Goal: Information Seeking & Learning: Learn about a topic

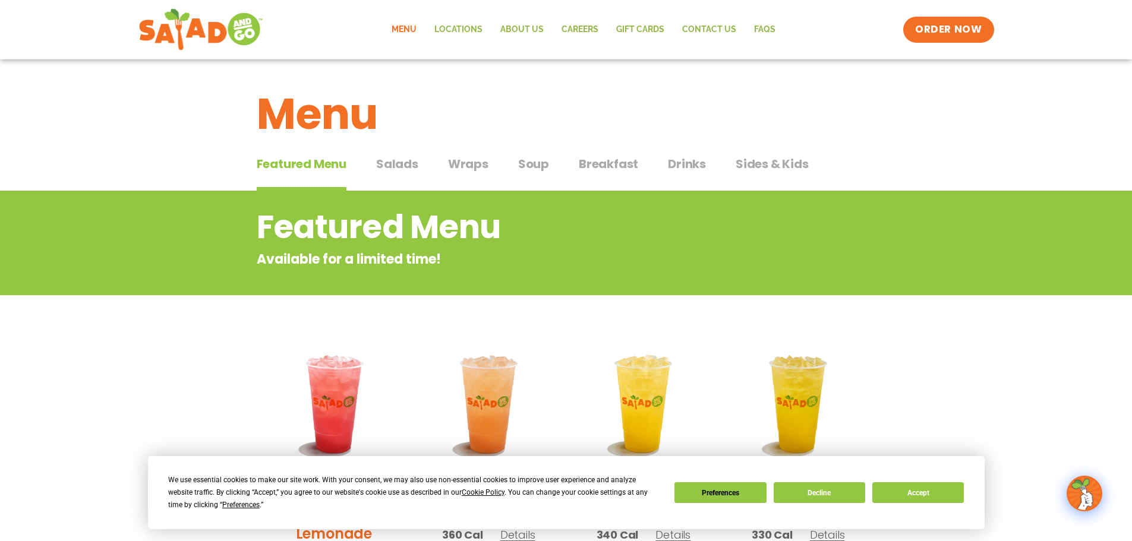
click at [403, 170] on span "Salads" at bounding box center [397, 164] width 42 height 18
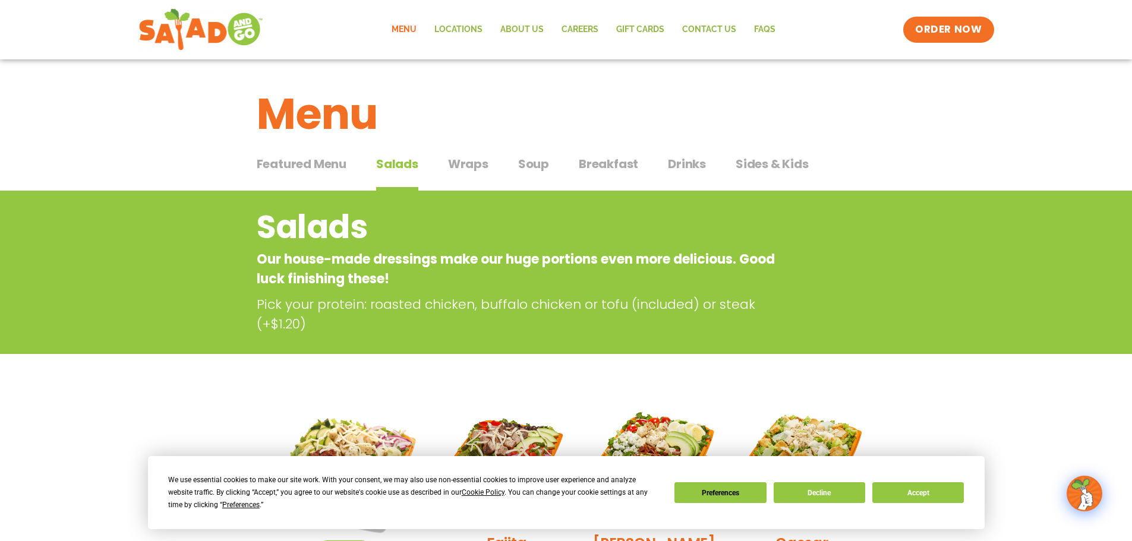
scroll to position [297, 0]
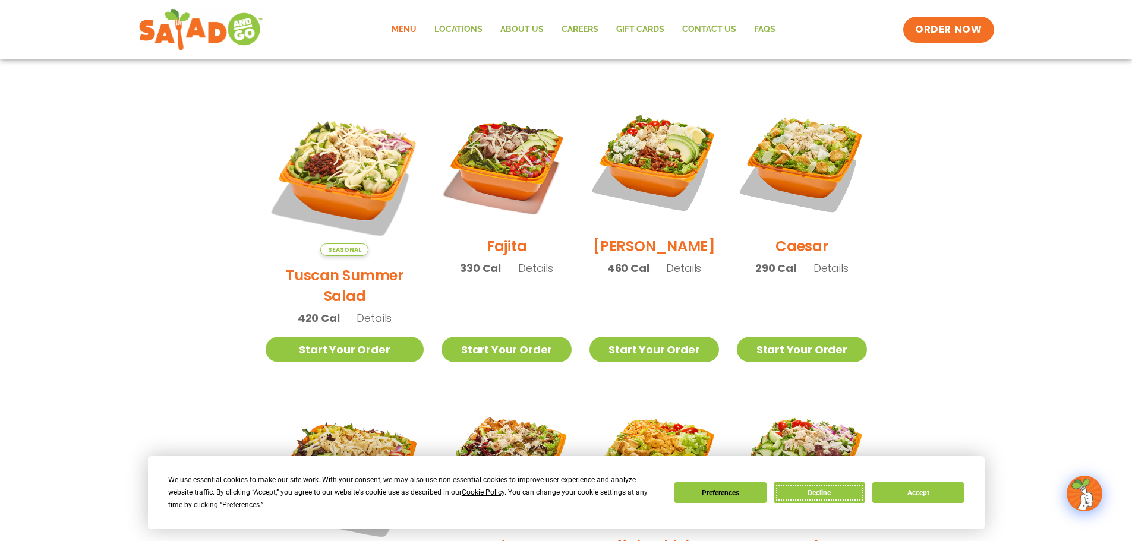
click at [837, 500] on button "Decline" at bounding box center [819, 492] width 91 height 21
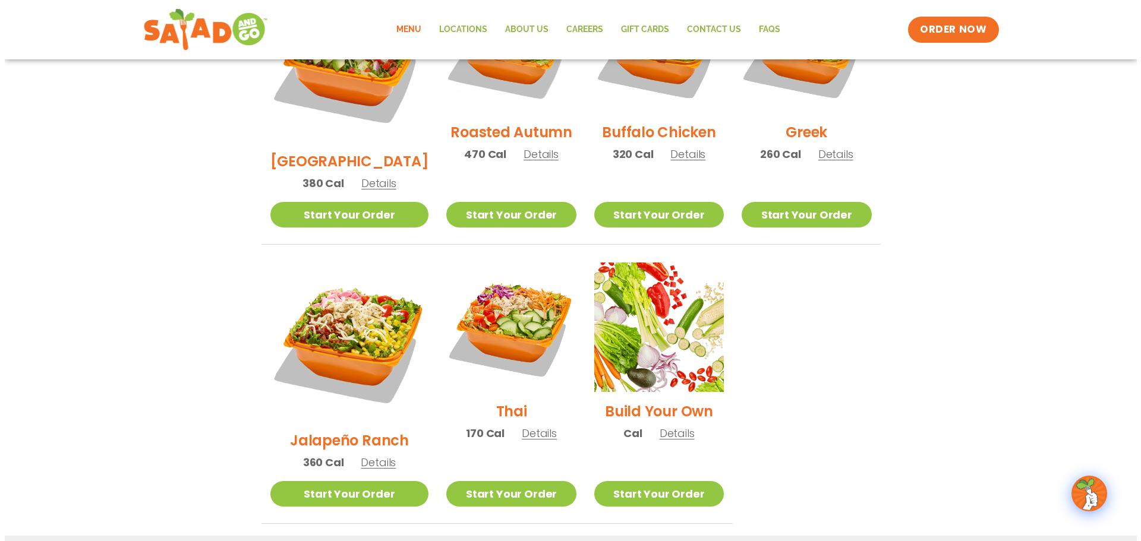
scroll to position [713, 0]
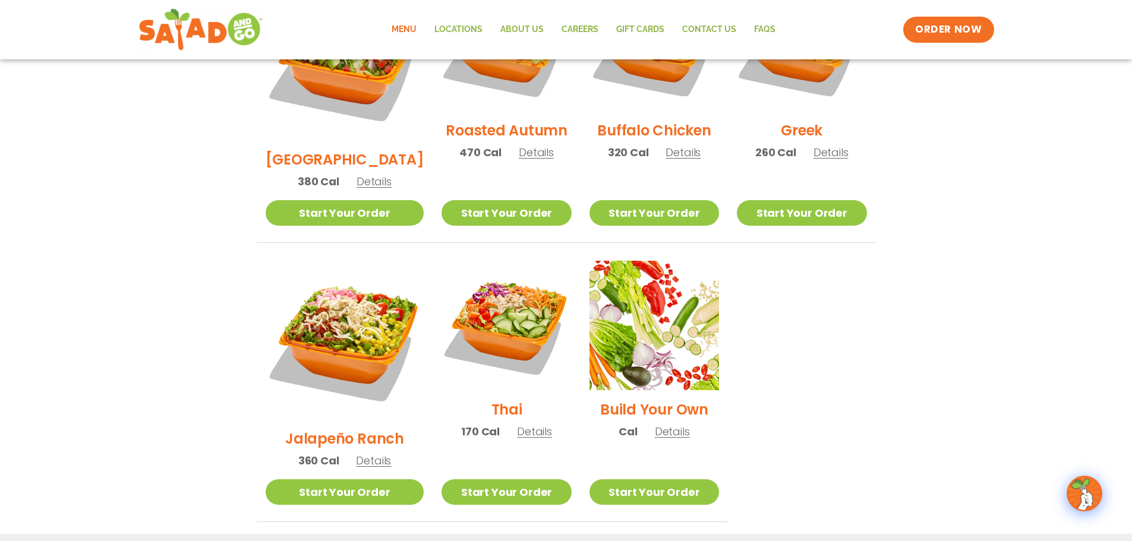
click at [358, 453] on span "Details" at bounding box center [373, 460] width 35 height 15
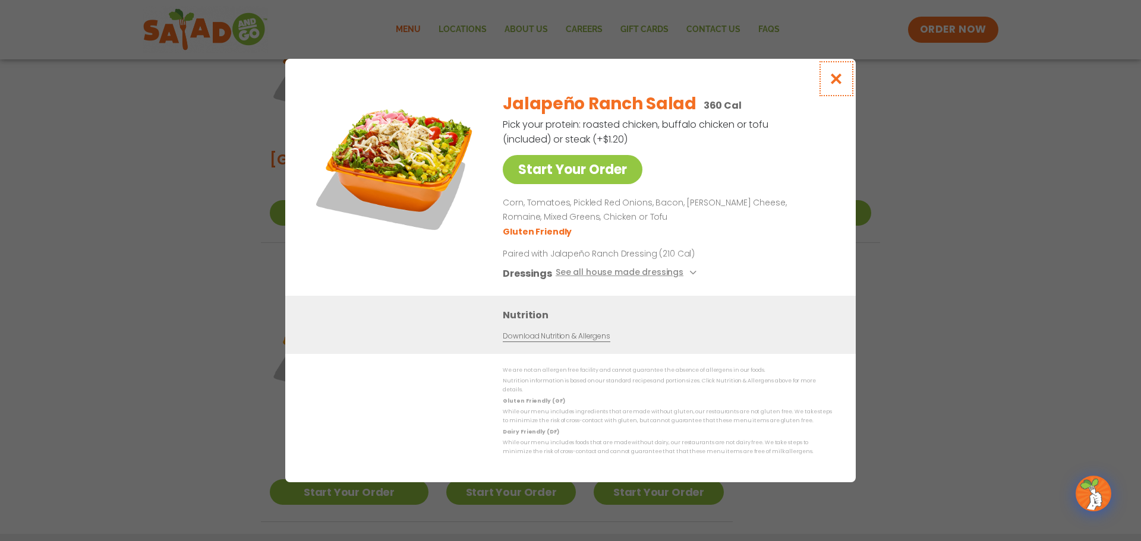
click at [839, 85] on icon "Close modal" at bounding box center [836, 78] width 15 height 12
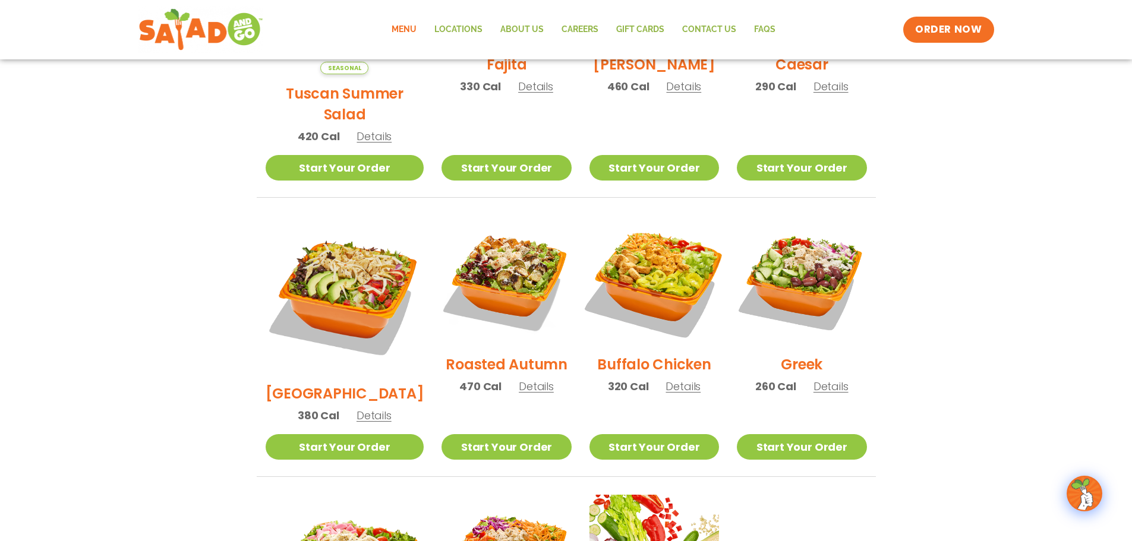
scroll to position [451, 0]
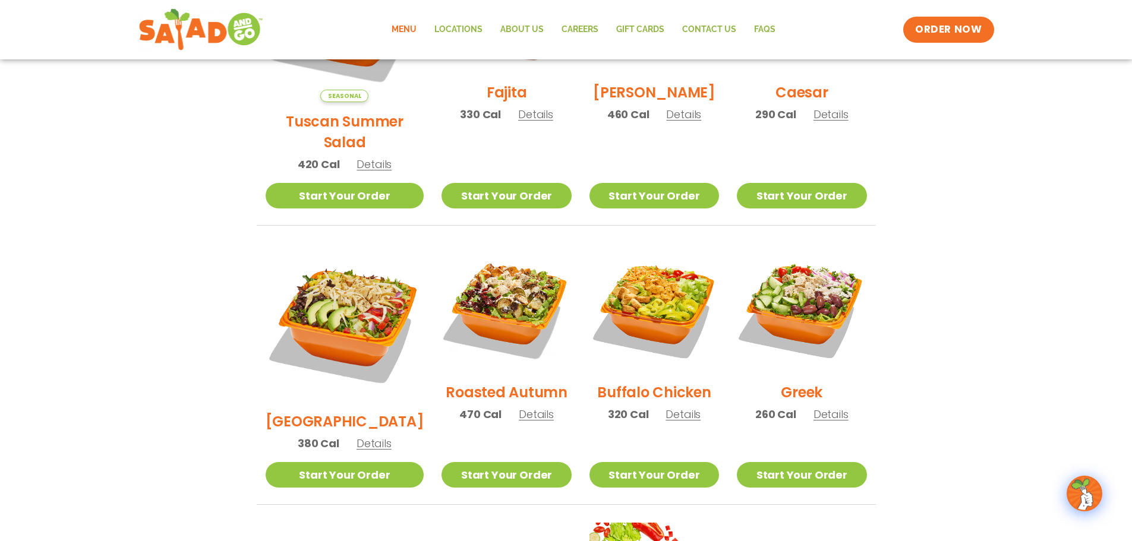
click at [676, 407] on span "Details" at bounding box center [682, 414] width 35 height 15
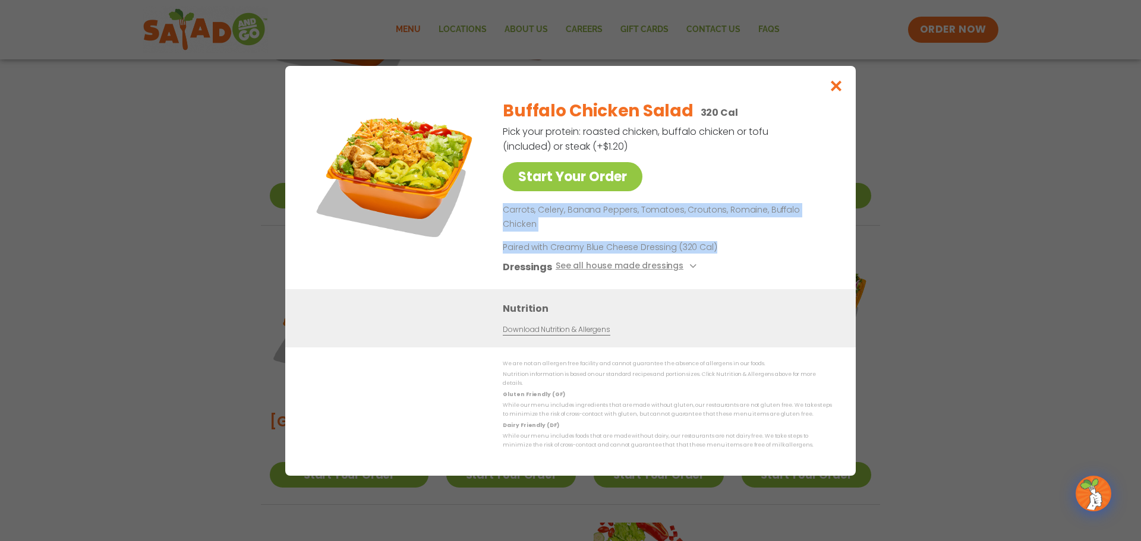
drag, startPoint x: 503, startPoint y: 221, endPoint x: 753, endPoint y: 239, distance: 250.8
click at [753, 239] on div "Buffalo Chicken Salad 320 Cal Pick your protein: roasted chicken, buffalo chick…" at bounding box center [665, 190] width 324 height 200
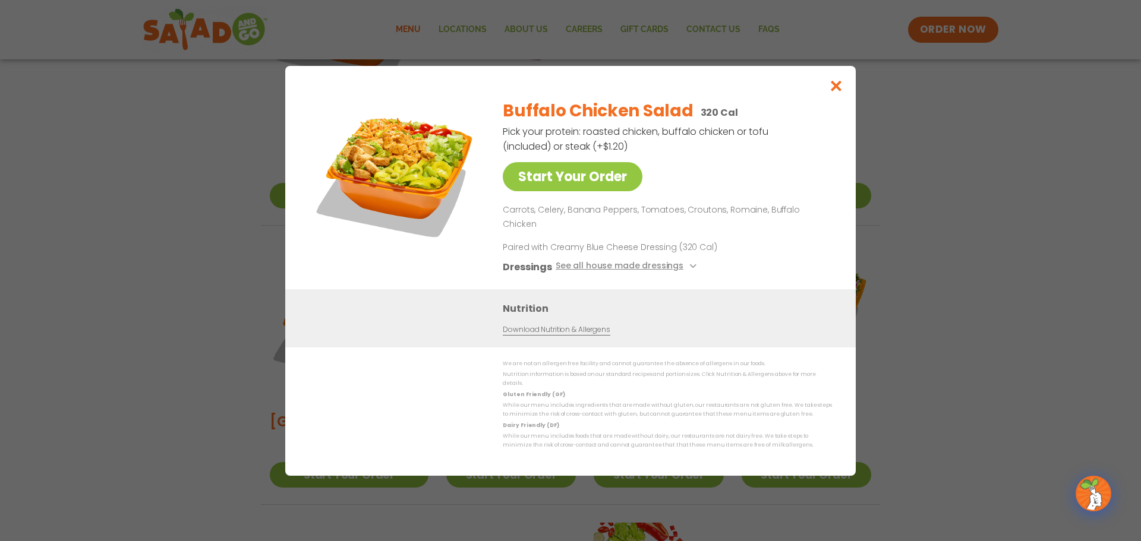
click at [769, 272] on div "Buffalo Chicken Salad 320 Cal Pick your protein: roasted chicken, buffalo chick…" at bounding box center [665, 190] width 324 height 200
drag, startPoint x: 545, startPoint y: 156, endPoint x: 651, endPoint y: 158, distance: 105.8
click at [651, 154] on p "Pick your protein: roasted chicken, buffalo chicken or tofu (included) or steak…" at bounding box center [636, 139] width 267 height 30
click at [605, 140] on p "Pick your protein: roasted chicken, buffalo chicken or tofu (included) or steak…" at bounding box center [636, 139] width 267 height 30
click at [836, 92] on icon "Close modal" at bounding box center [836, 86] width 15 height 12
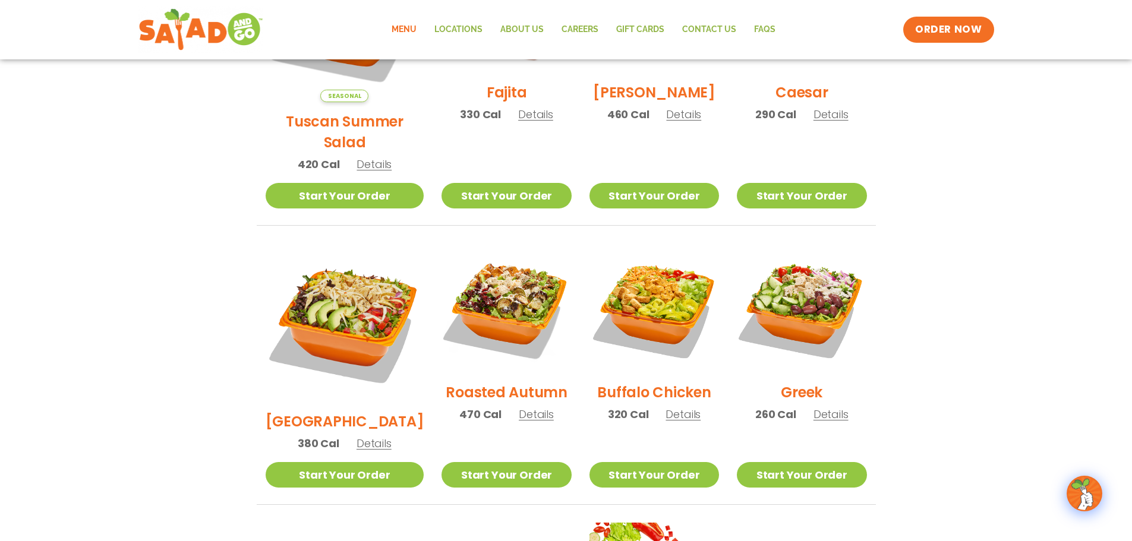
click at [356, 436] on span "Details" at bounding box center [373, 443] width 35 height 15
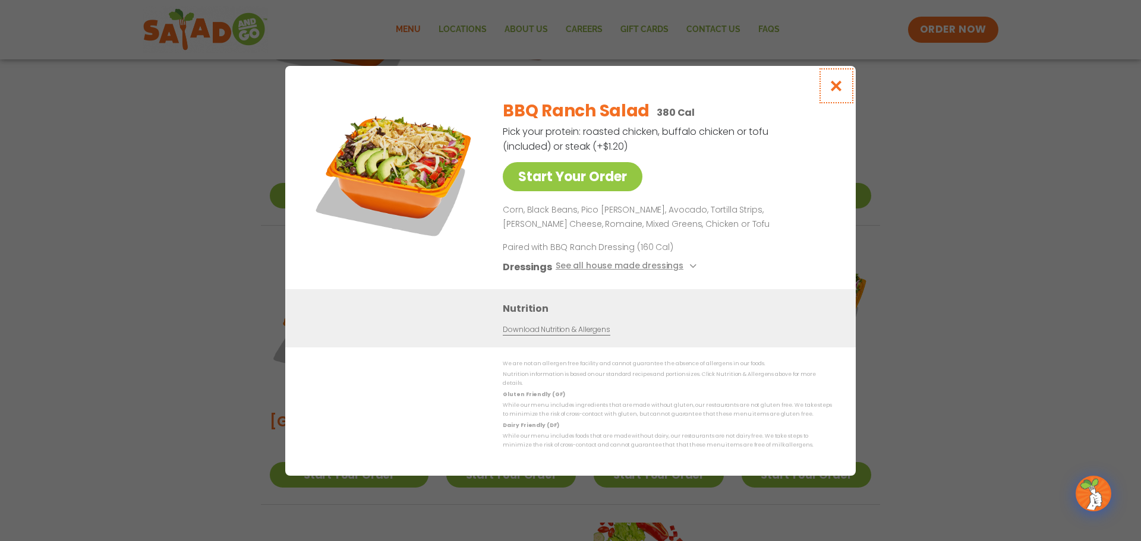
click at [838, 91] on icon "Close modal" at bounding box center [836, 86] width 15 height 12
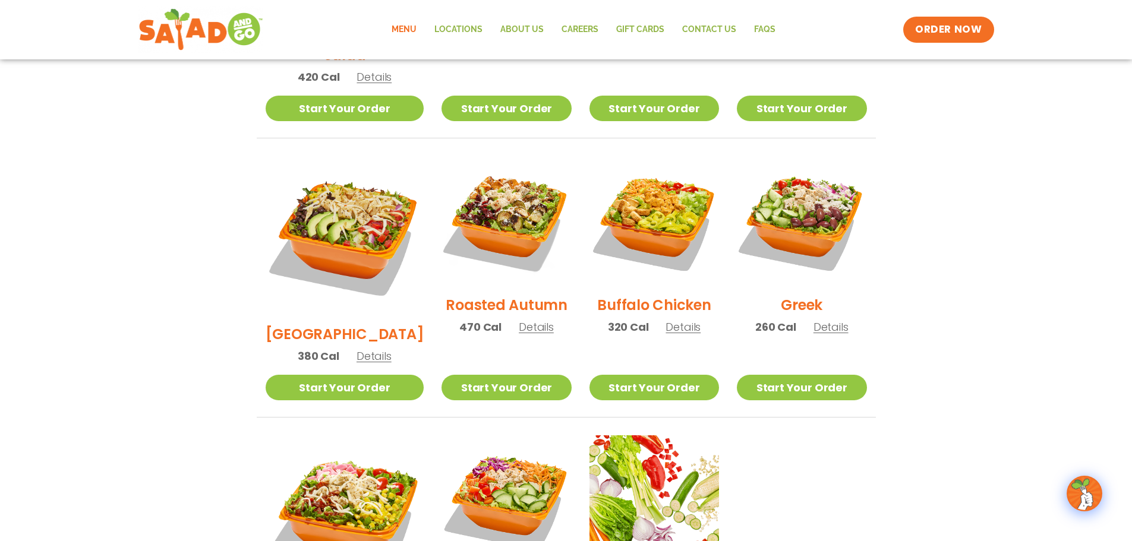
scroll to position [629, 0]
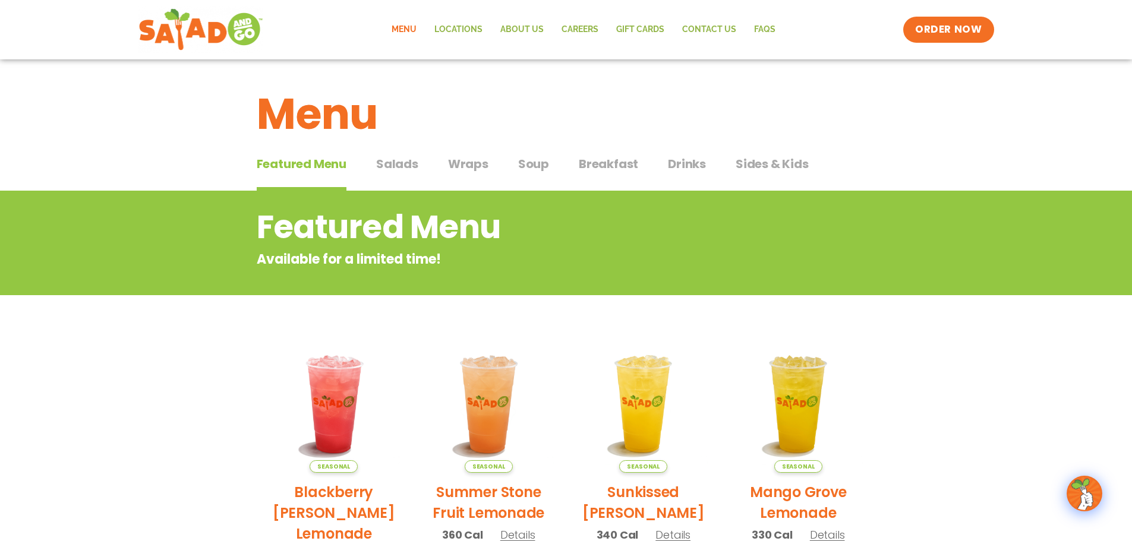
click at [402, 157] on span "Salads" at bounding box center [397, 164] width 42 height 18
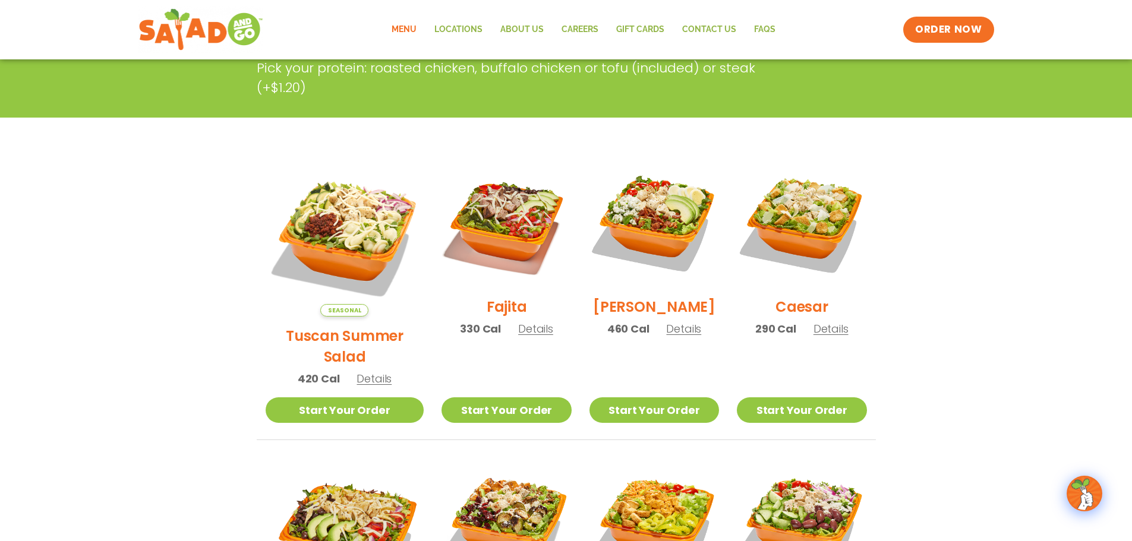
scroll to position [238, 0]
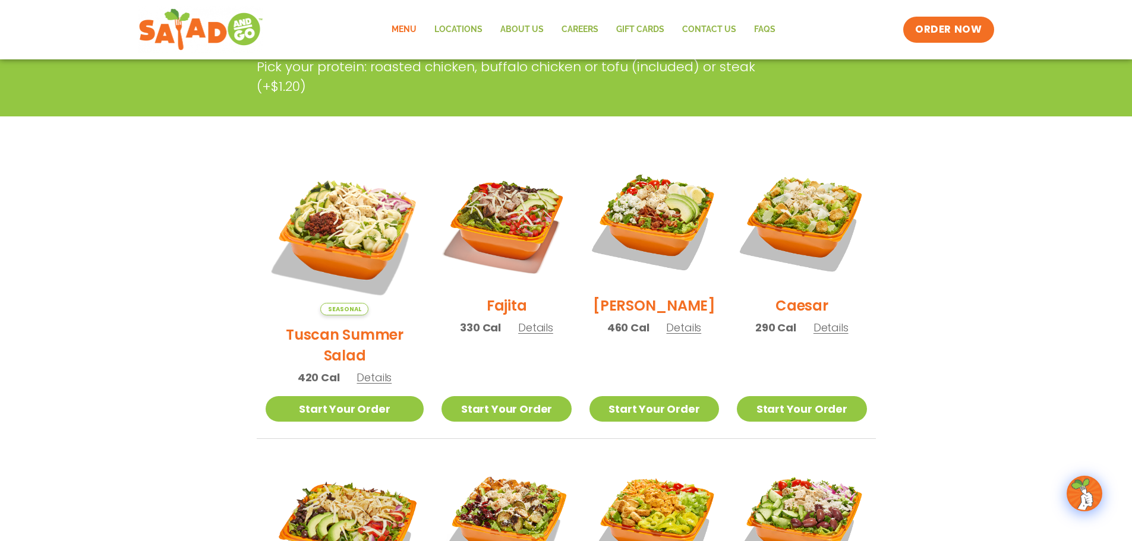
click at [373, 366] on div "Seasonal Tuscan Summer Salad 420 Cal Details" at bounding box center [345, 276] width 159 height 239
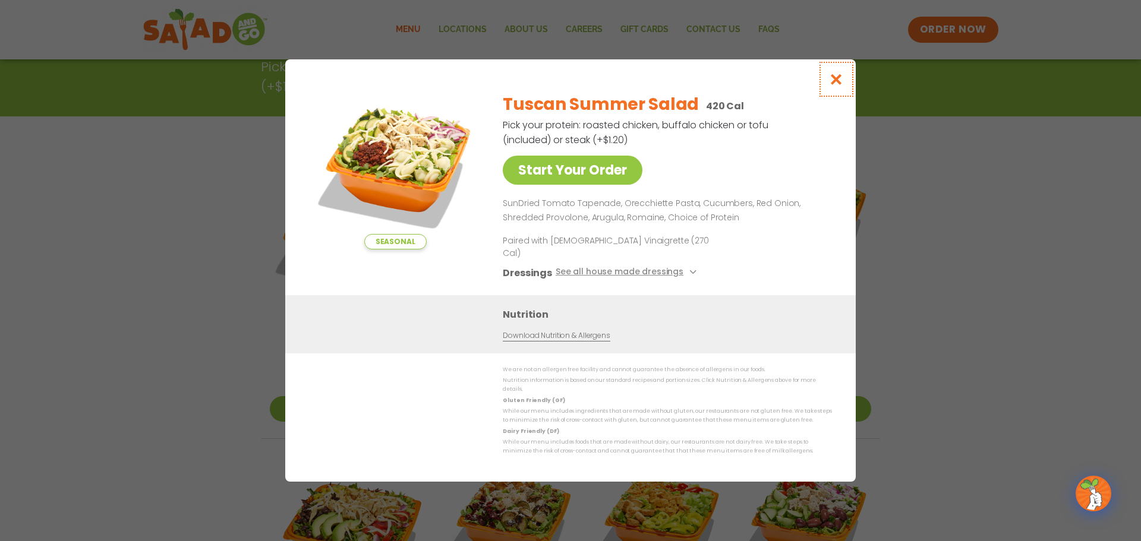
click at [834, 86] on icon "Close modal" at bounding box center [836, 79] width 15 height 12
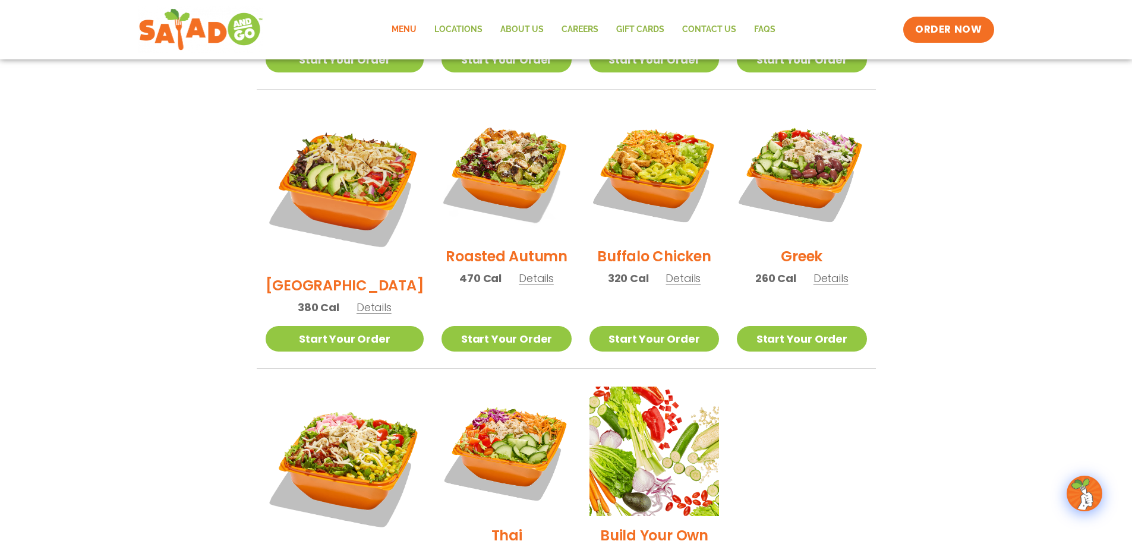
scroll to position [594, 0]
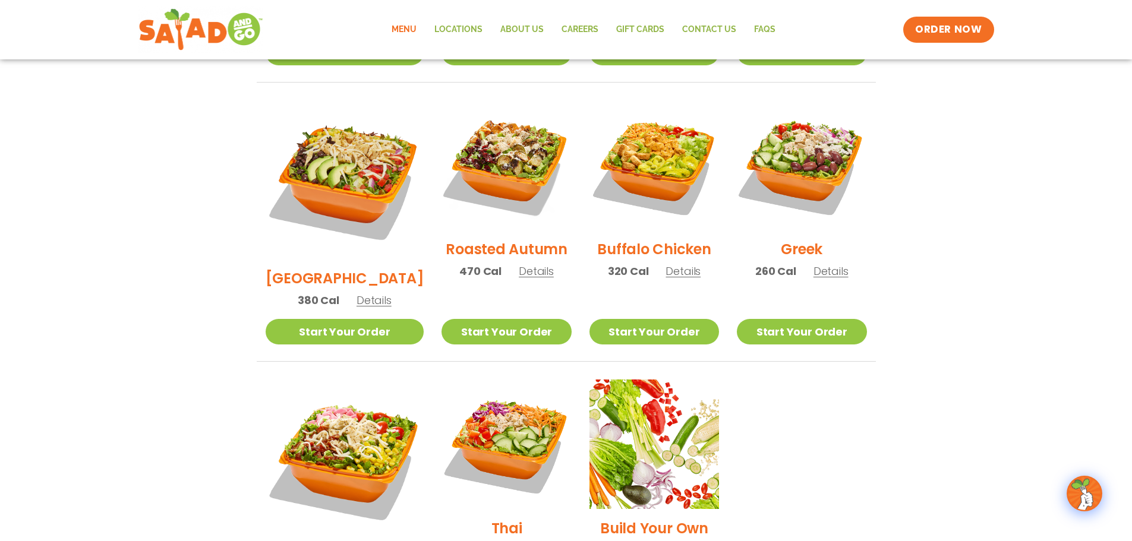
click at [519, 264] on span "Details" at bounding box center [536, 271] width 35 height 15
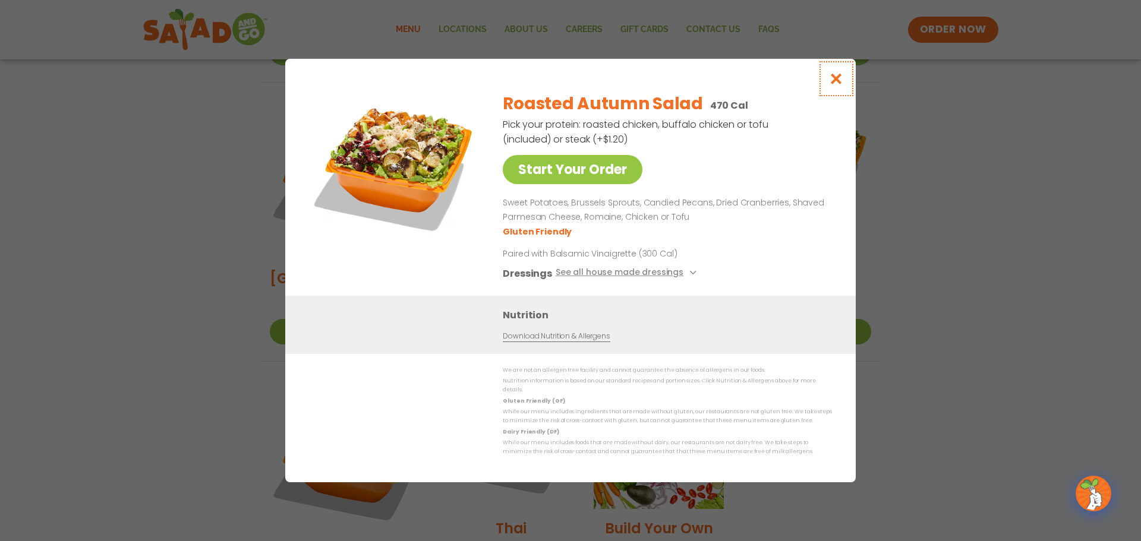
click at [838, 83] on icon "Close modal" at bounding box center [836, 78] width 15 height 12
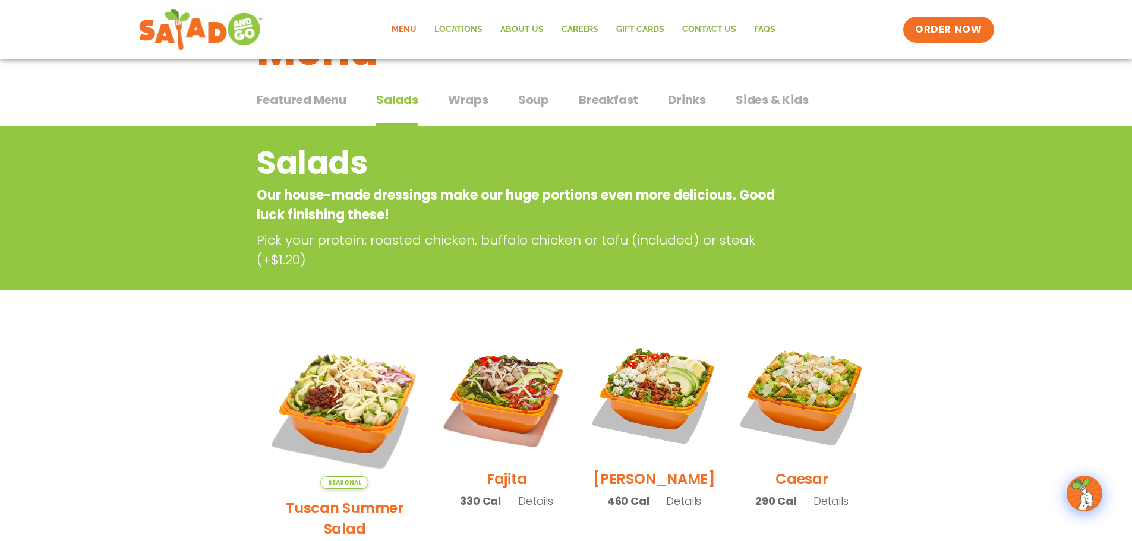
scroll to position [0, 0]
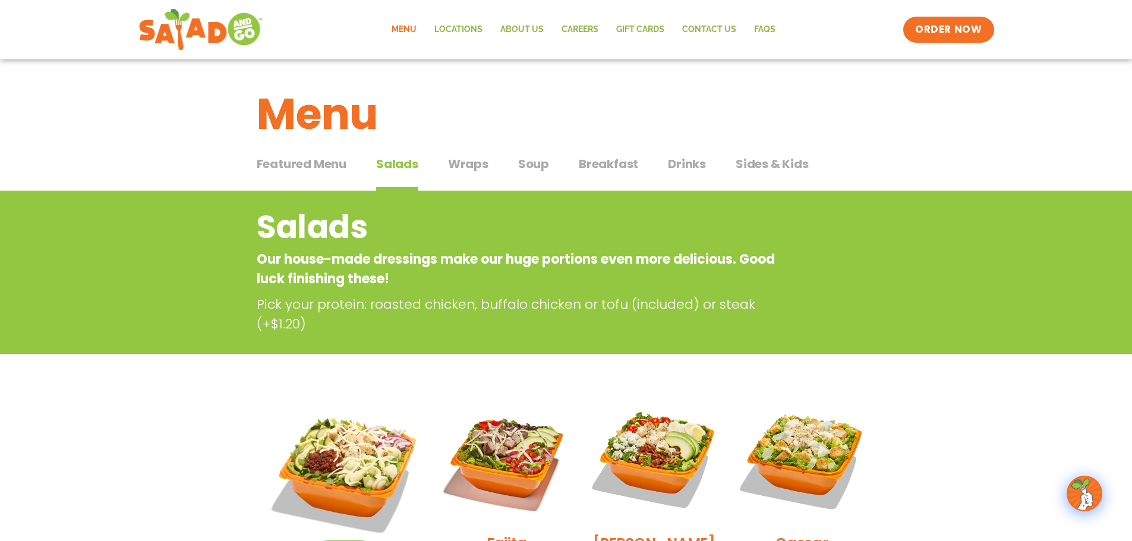
click at [477, 161] on span "Wraps" at bounding box center [468, 164] width 40 height 18
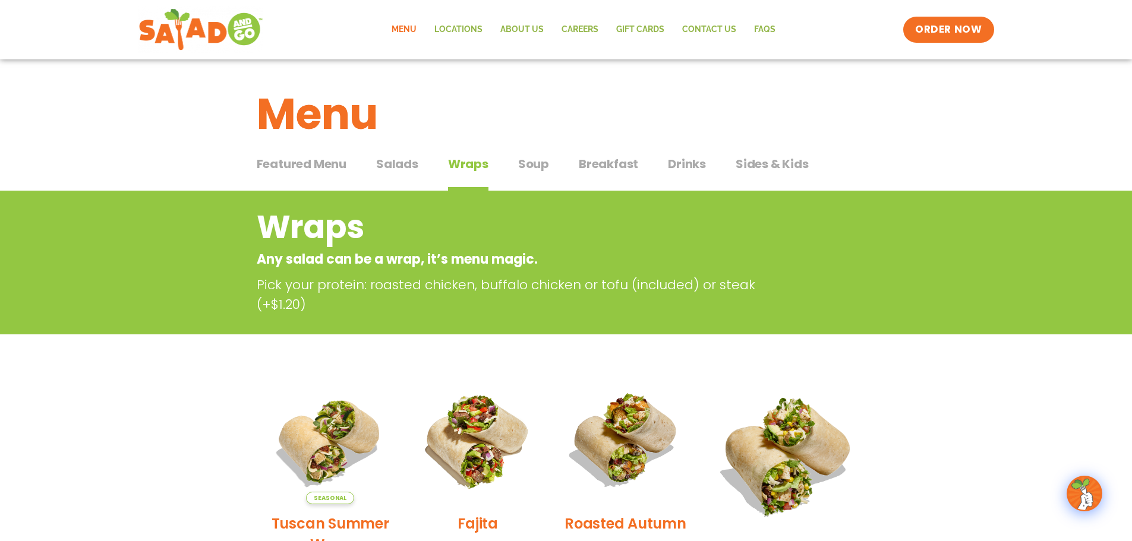
click at [627, 168] on span "Breakfast" at bounding box center [608, 164] width 59 height 18
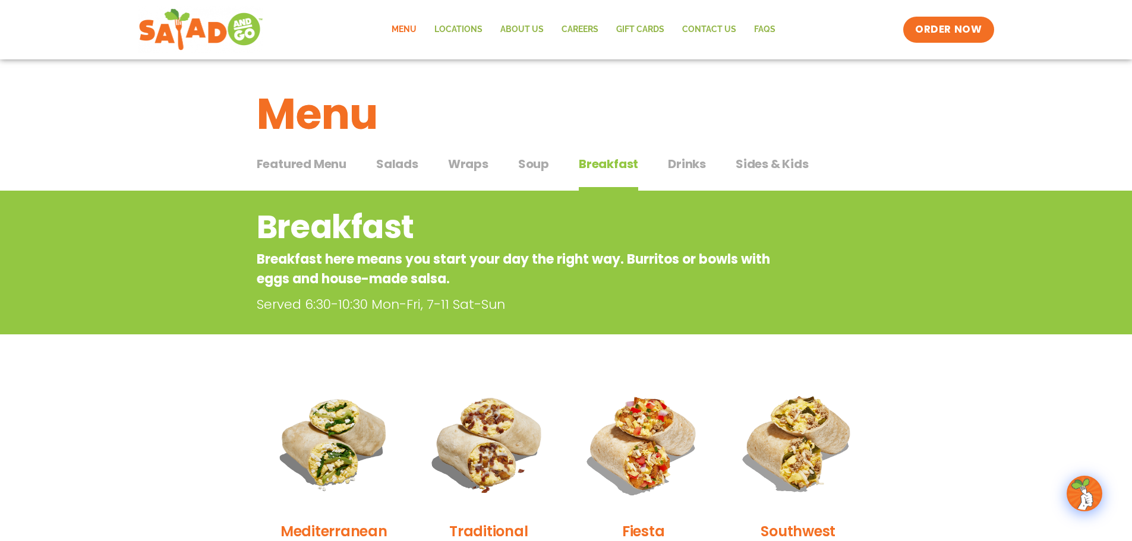
click at [700, 165] on span "Drinks" at bounding box center [687, 164] width 38 height 18
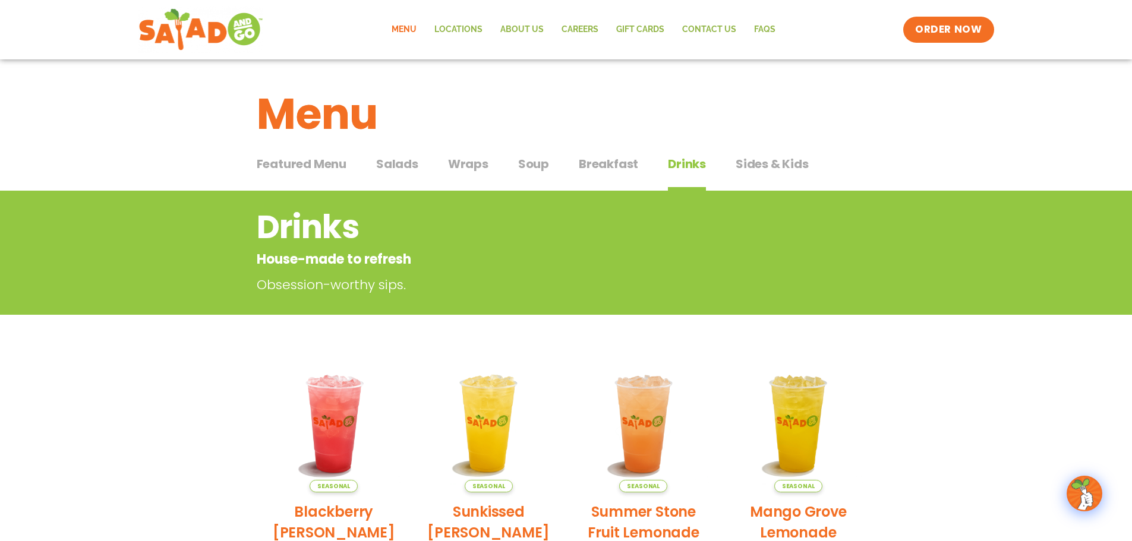
click at [693, 165] on span "Drinks" at bounding box center [687, 164] width 38 height 18
click at [456, 163] on span "Wraps" at bounding box center [468, 164] width 40 height 18
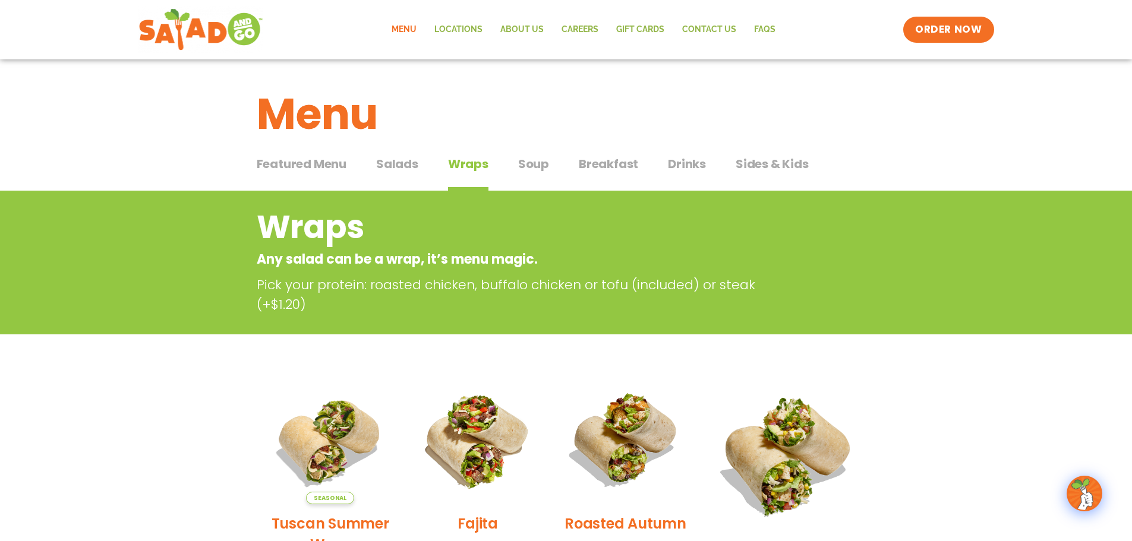
click at [611, 167] on span "Breakfast" at bounding box center [608, 164] width 59 height 18
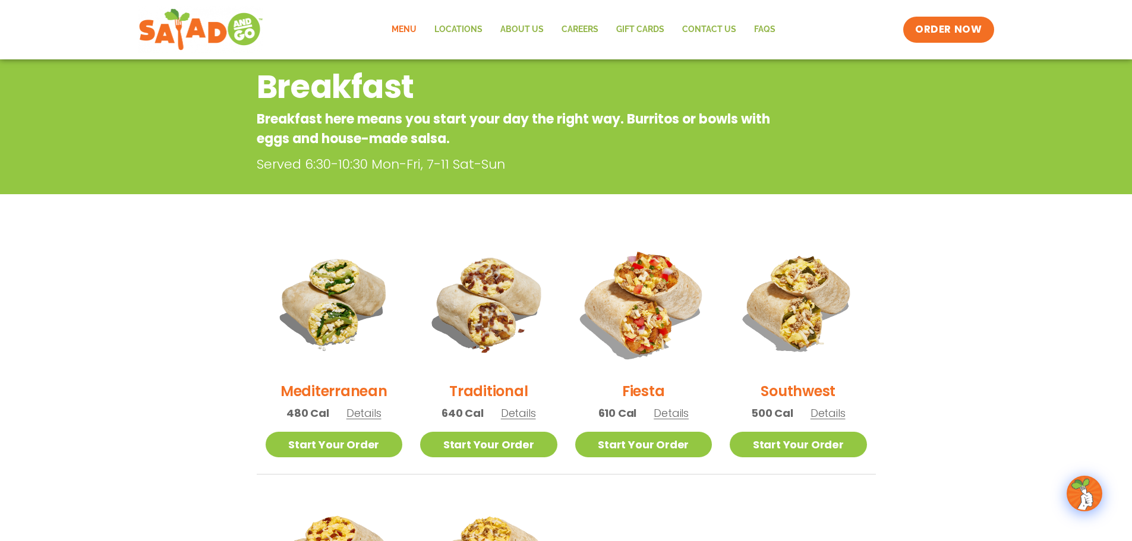
scroll to position [119, 0]
